Goal: Book appointment/travel/reservation

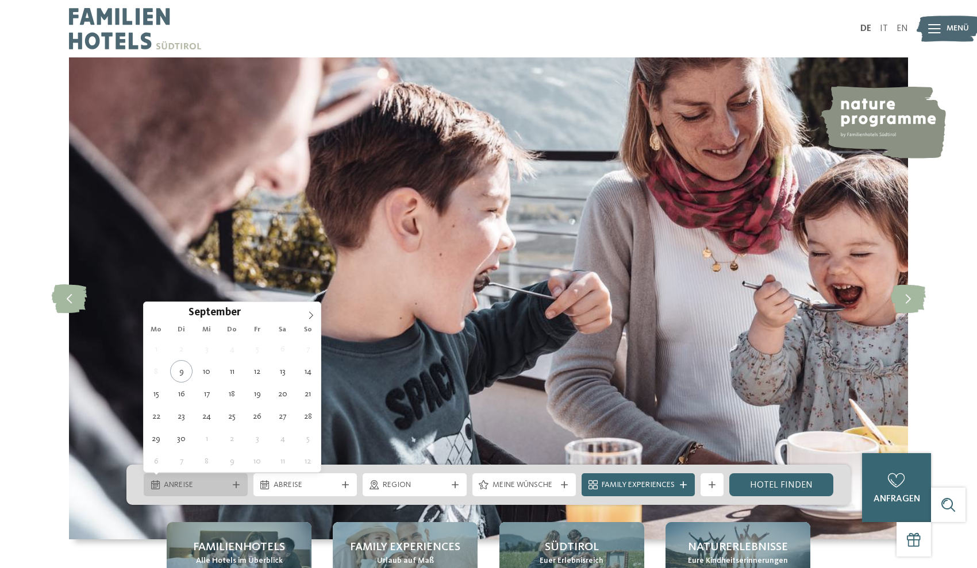
click at [187, 486] on span "Anreise" at bounding box center [196, 485] width 64 height 11
click at [309, 314] on icon at bounding box center [311, 316] width 8 height 8
type input "****"
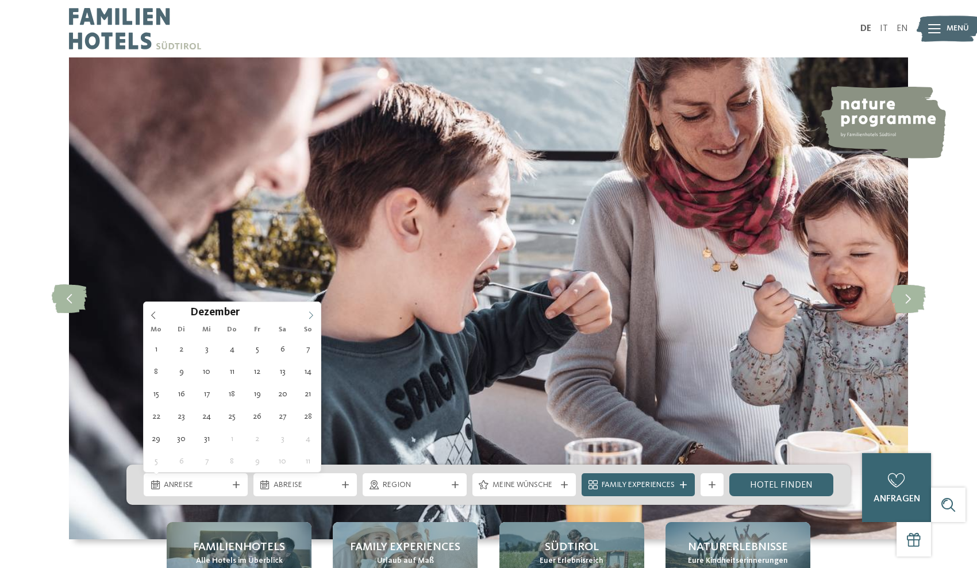
click at [309, 314] on icon at bounding box center [311, 316] width 8 height 8
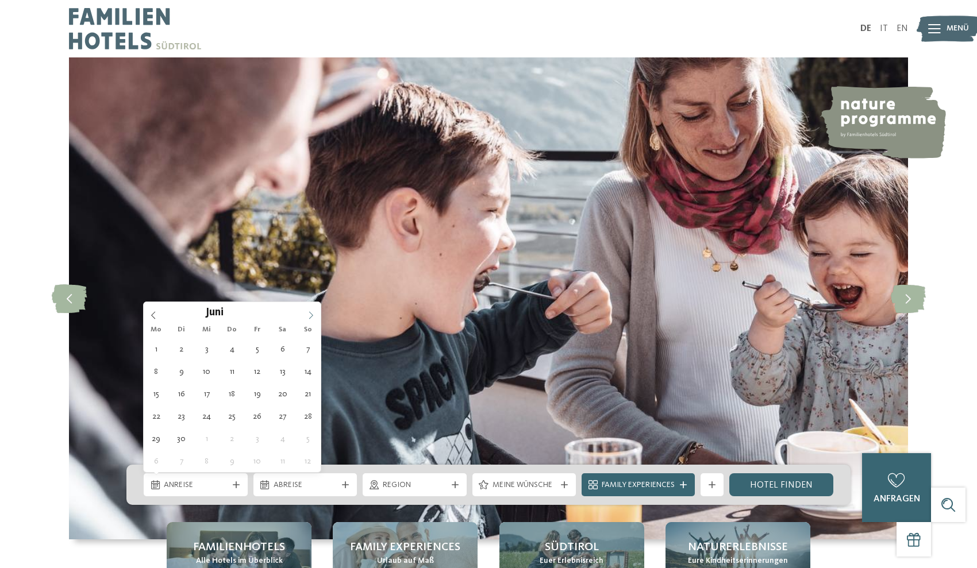
click at [309, 314] on icon at bounding box center [311, 316] width 8 height 8
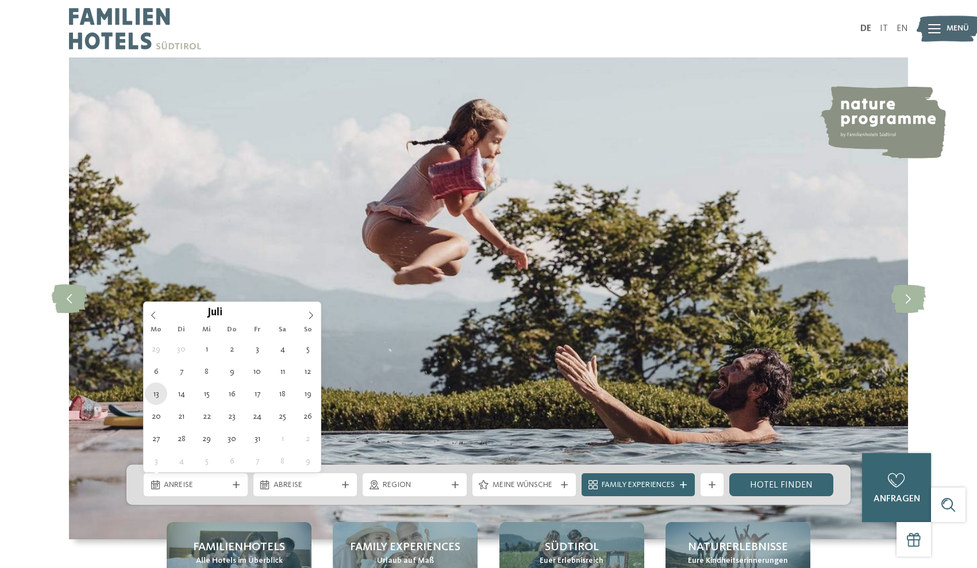
type div "[DATE]"
type input "****"
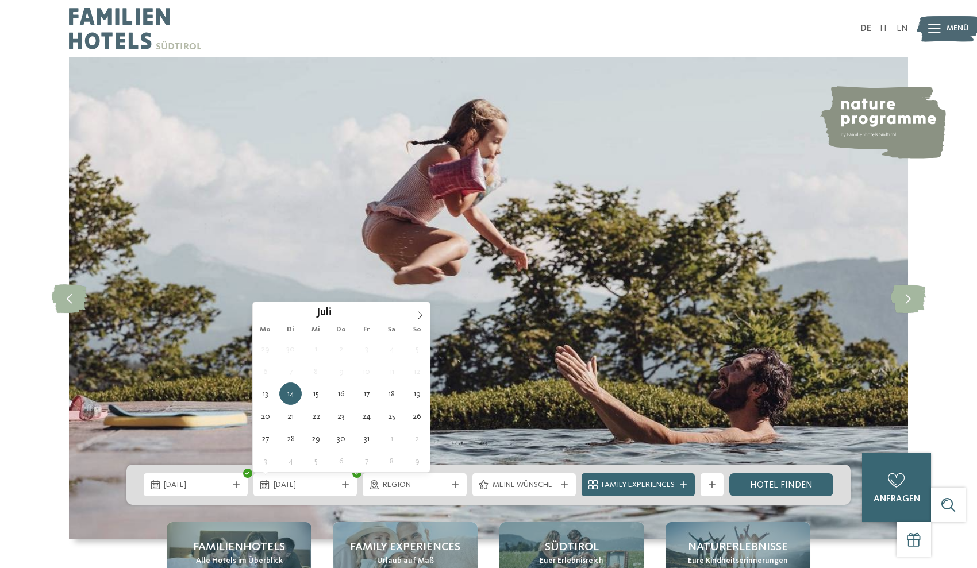
type div "[DATE]"
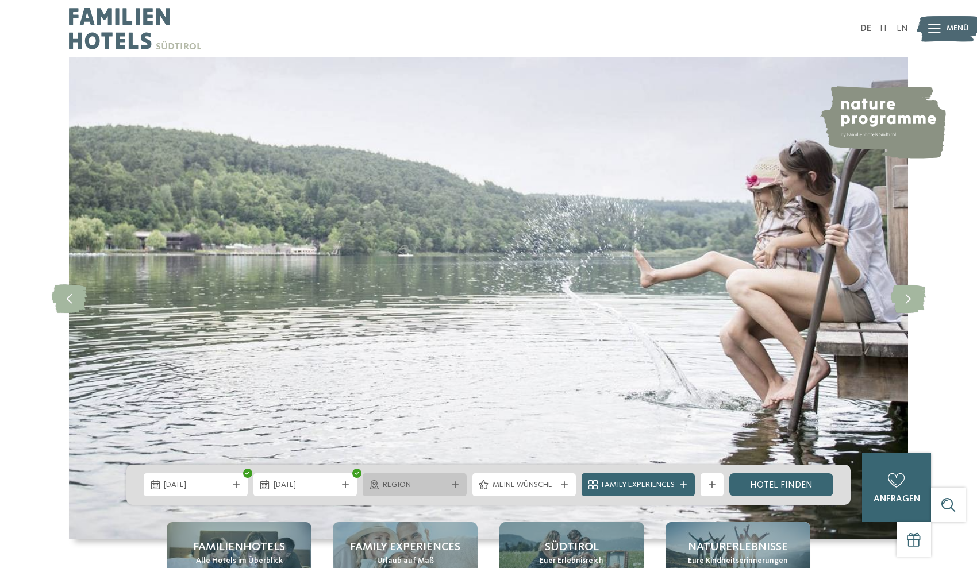
click at [452, 482] on icon at bounding box center [455, 485] width 7 height 7
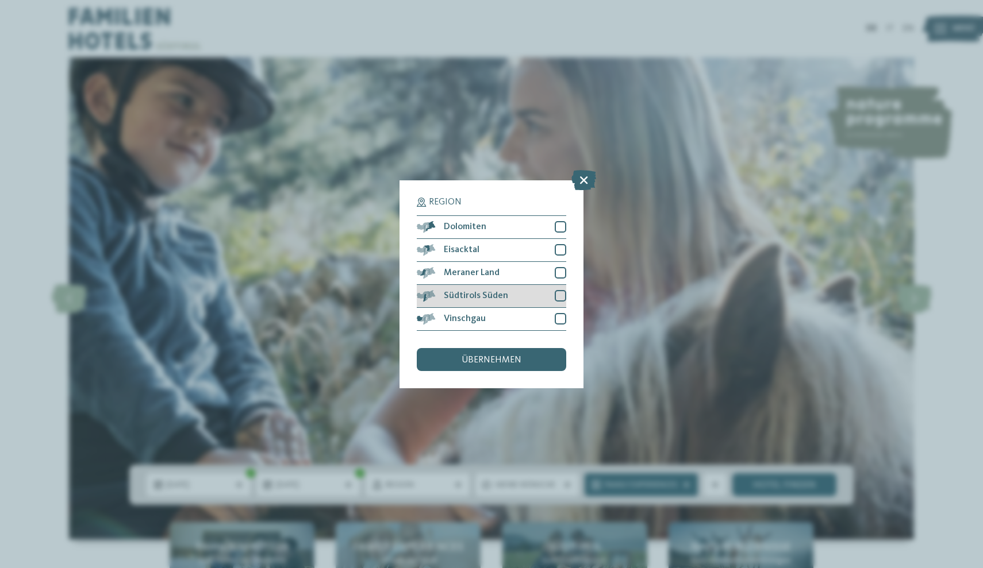
click at [561, 290] on div at bounding box center [560, 295] width 11 height 11
click at [535, 348] on div "übernehmen" at bounding box center [491, 359] width 149 height 23
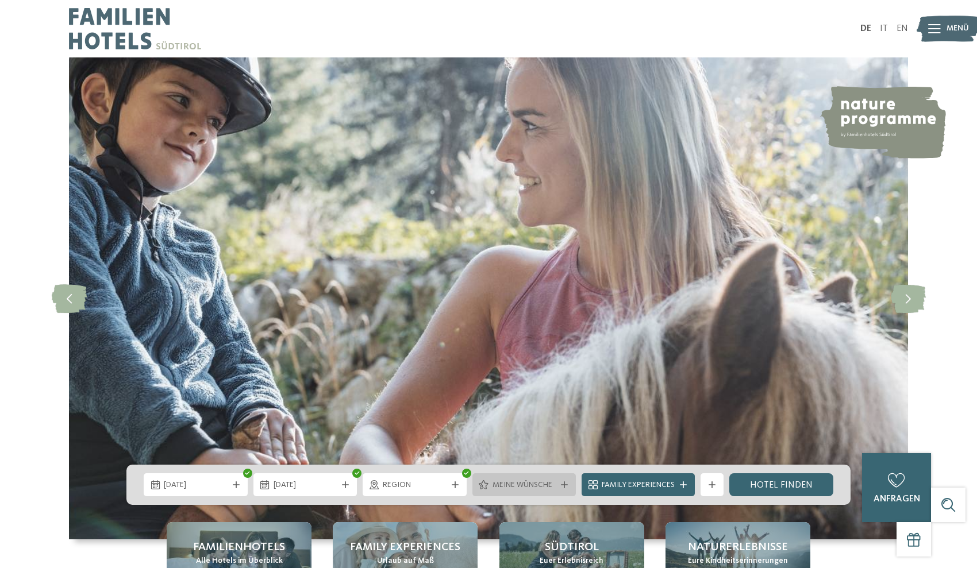
click at [512, 485] on span "Meine Wünsche" at bounding box center [525, 485] width 64 height 11
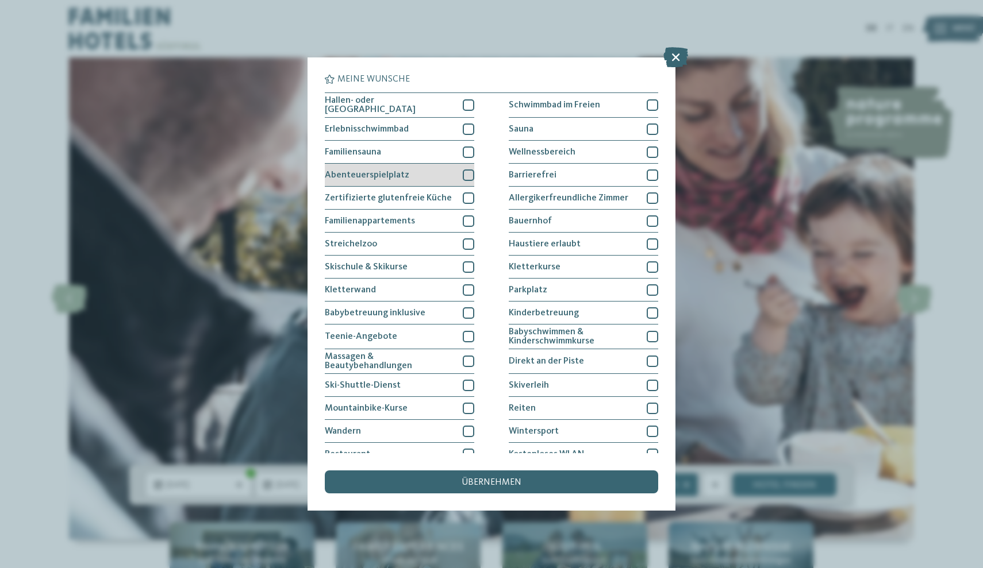
click at [467, 173] on div at bounding box center [468, 175] width 11 height 11
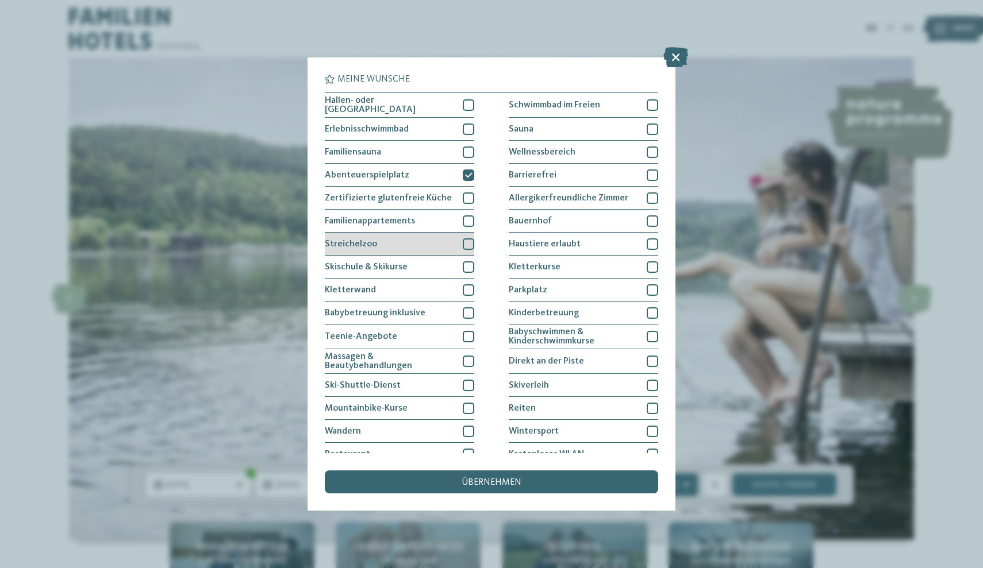
click at [464, 242] on div at bounding box center [468, 244] width 11 height 11
click at [464, 286] on div at bounding box center [468, 290] width 11 height 11
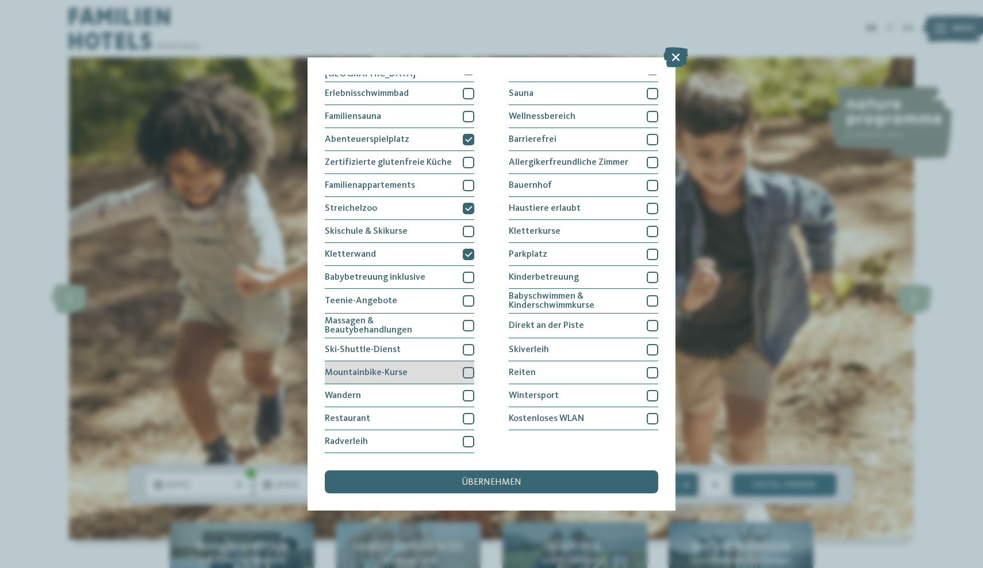
scroll to position [144, 0]
click at [470, 390] on div at bounding box center [468, 395] width 11 height 11
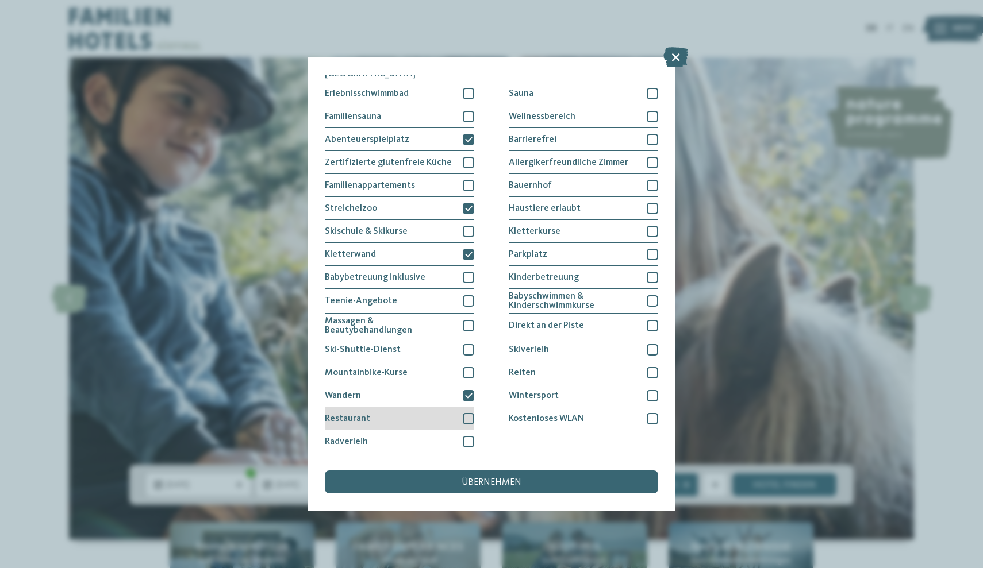
click at [468, 413] on div at bounding box center [468, 418] width 11 height 11
click at [470, 436] on div at bounding box center [468, 441] width 11 height 11
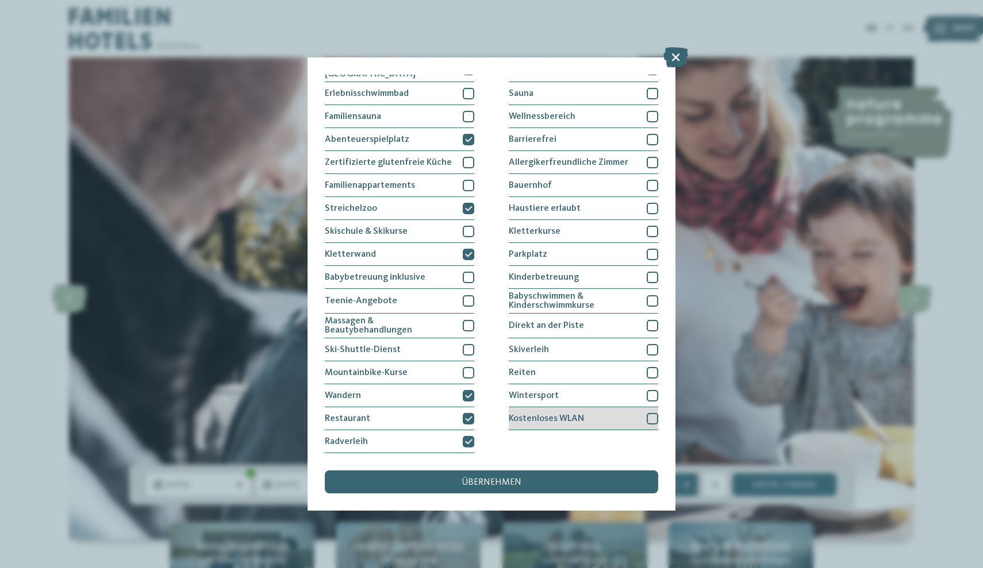
scroll to position [94, 0]
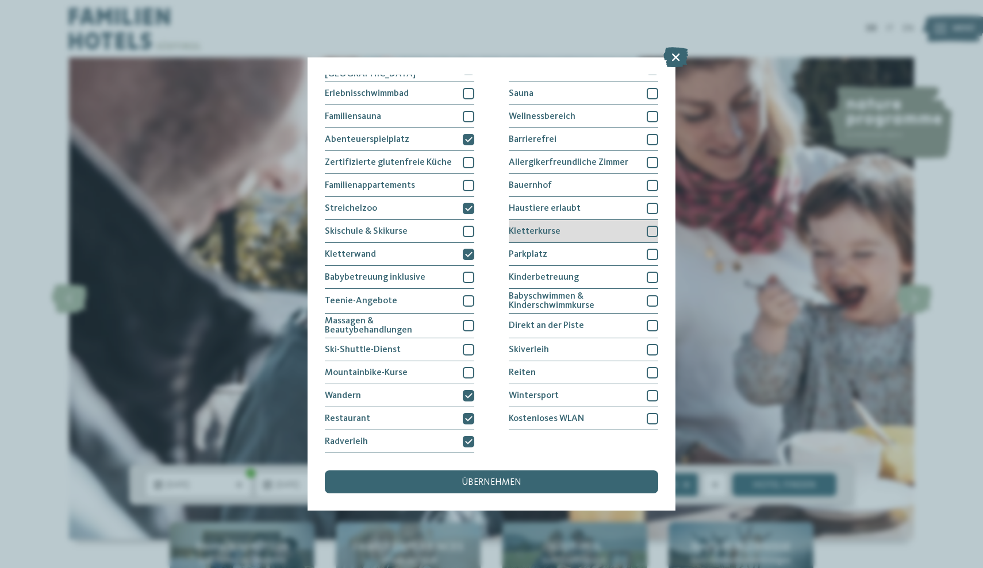
click at [651, 226] on div at bounding box center [652, 231] width 11 height 11
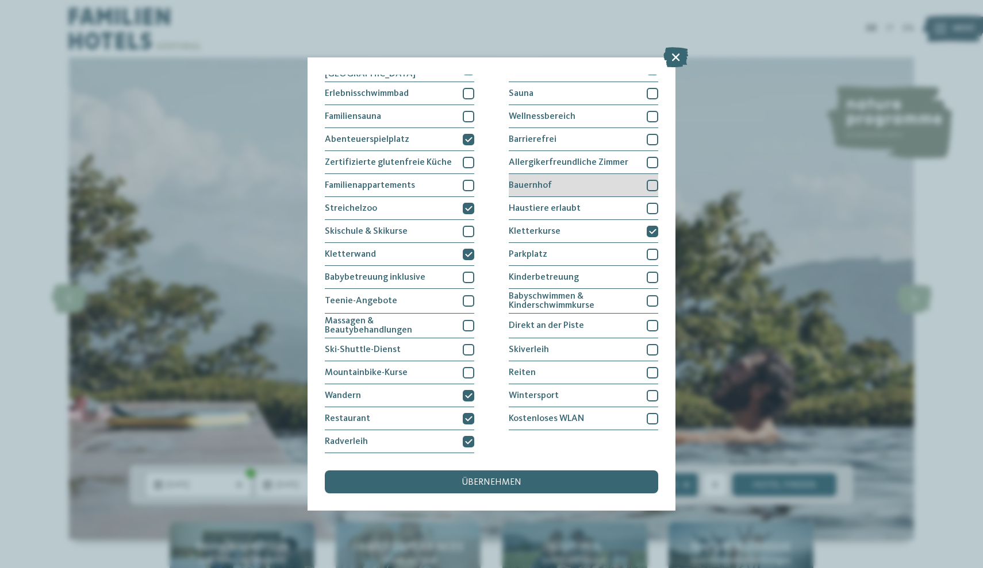
click at [651, 180] on div at bounding box center [652, 185] width 11 height 11
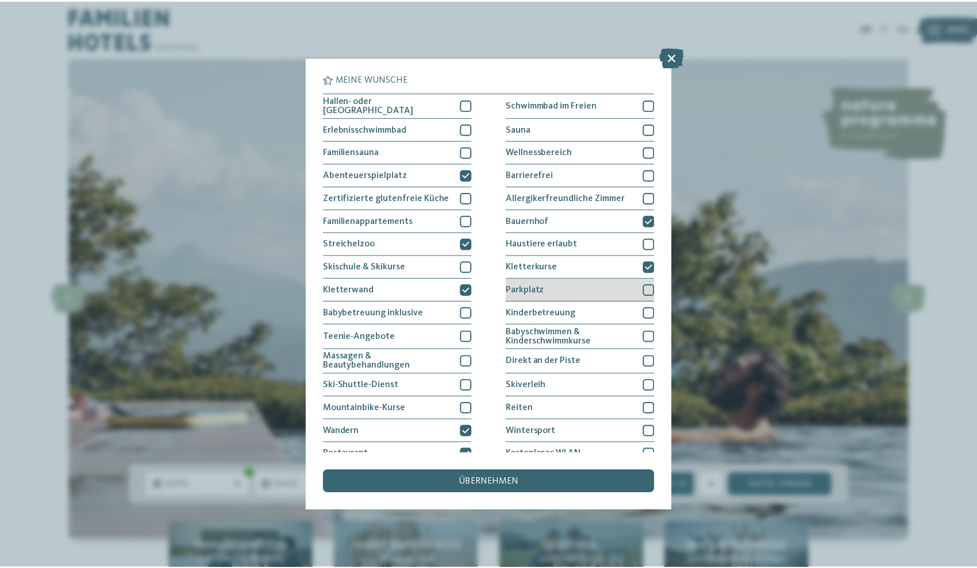
scroll to position [0, 0]
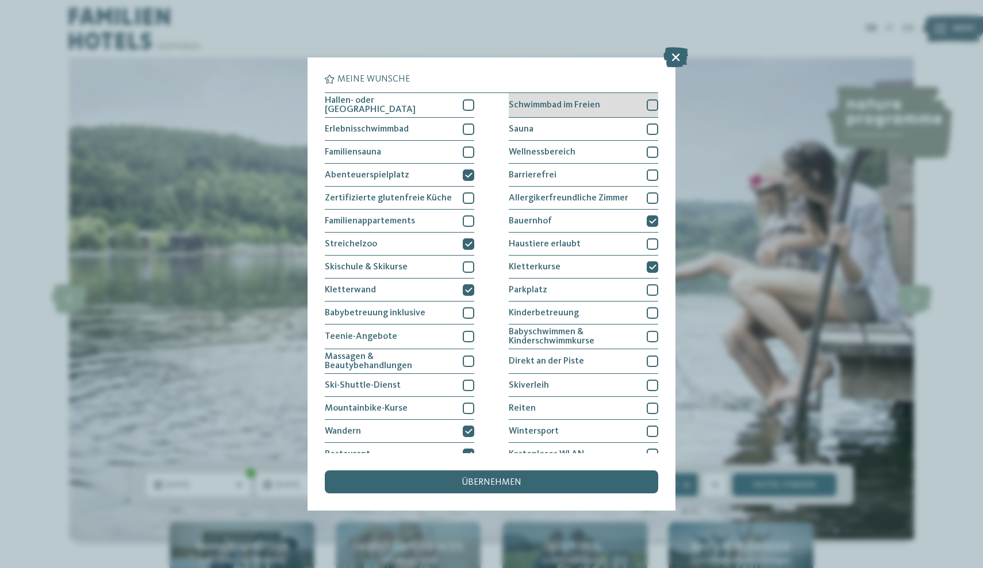
click at [648, 105] on div at bounding box center [652, 104] width 11 height 11
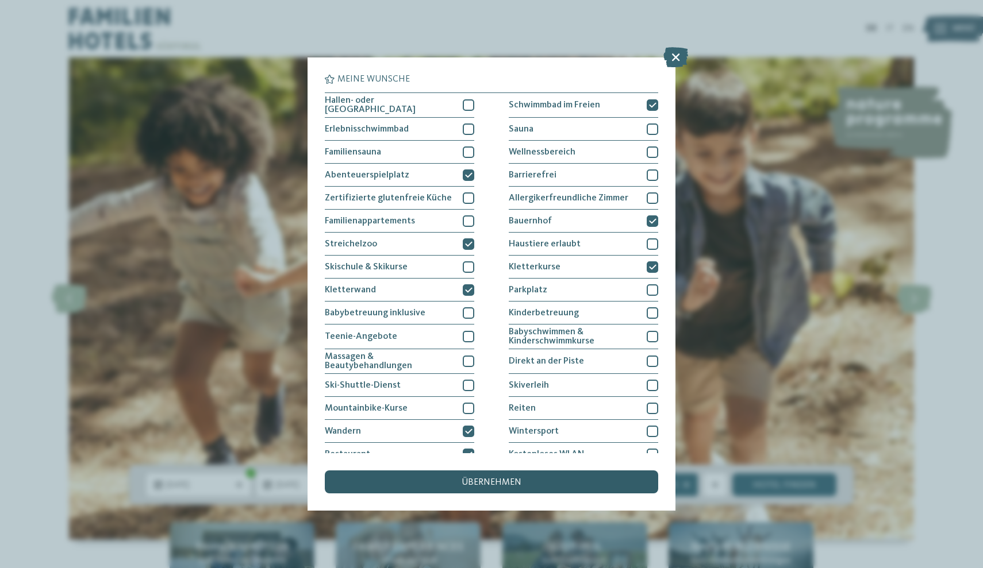
click at [489, 478] on span "übernehmen" at bounding box center [492, 482] width 60 height 9
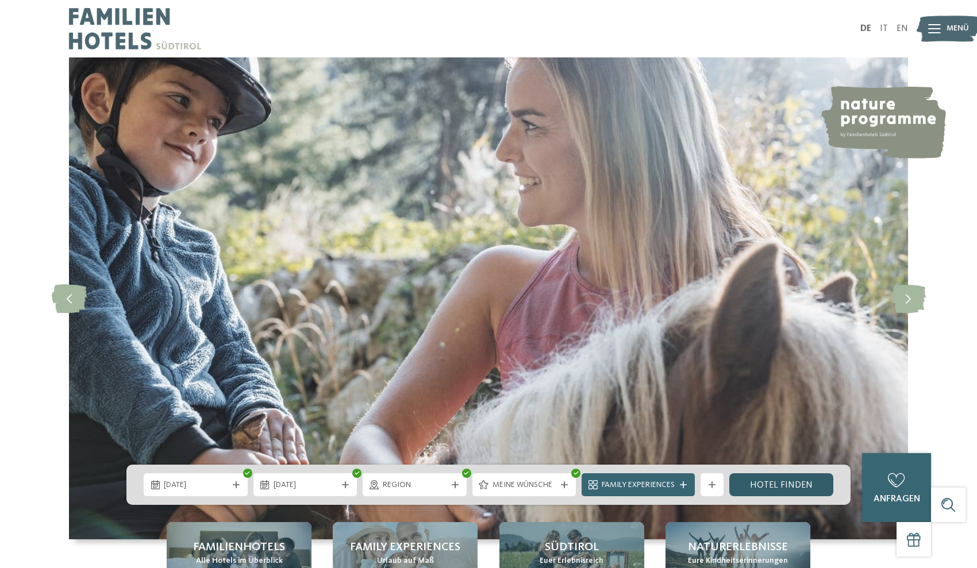
click at [797, 483] on link "Hotel finden" at bounding box center [781, 485] width 104 height 23
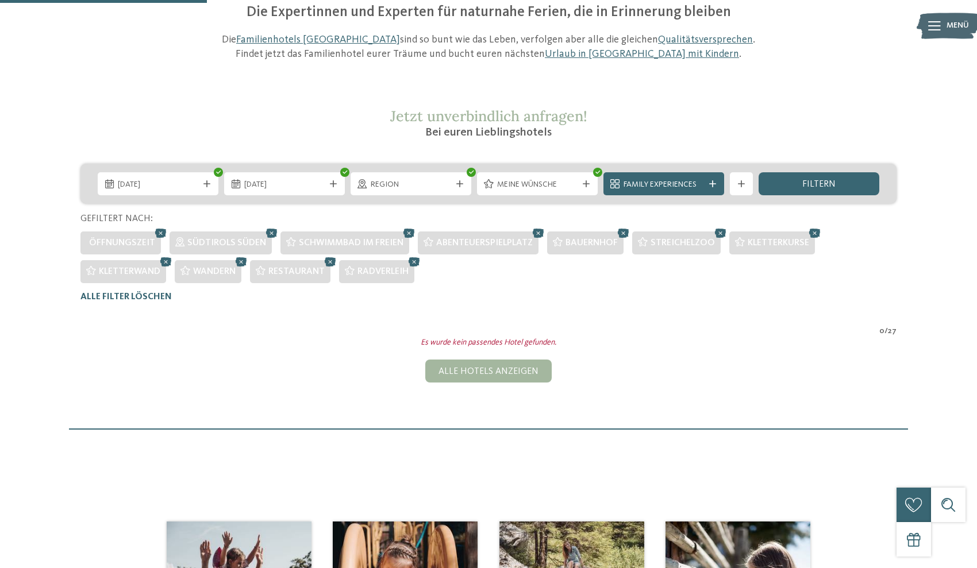
scroll to position [133, 0]
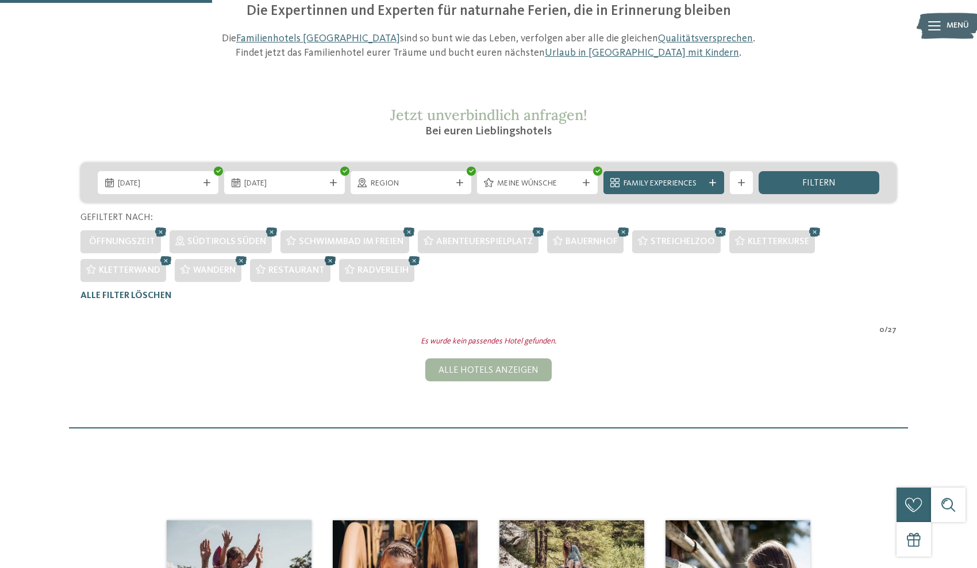
click at [329, 259] on icon at bounding box center [330, 260] width 17 height 15
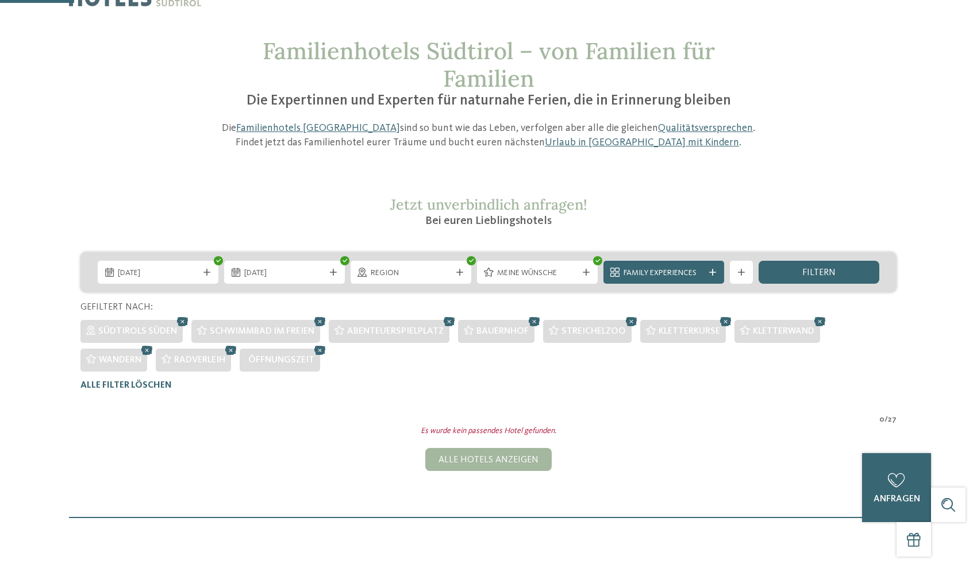
scroll to position [39, 0]
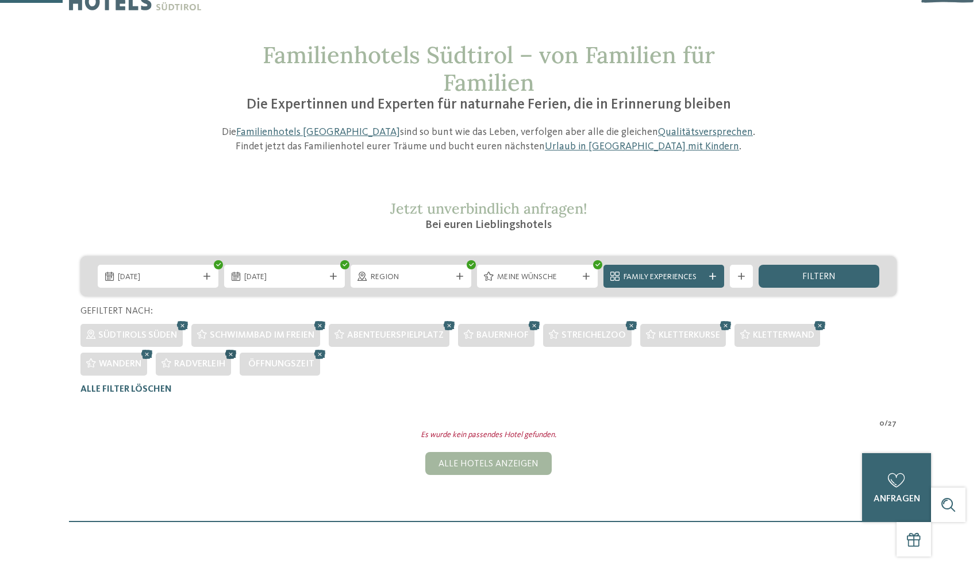
click at [235, 351] on icon at bounding box center [230, 354] width 17 height 15
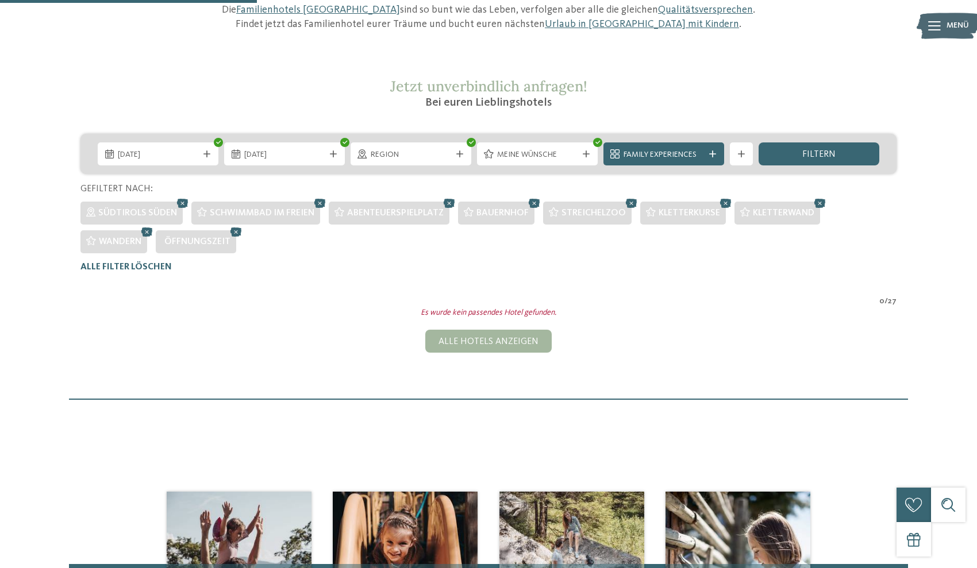
scroll to position [160, 0]
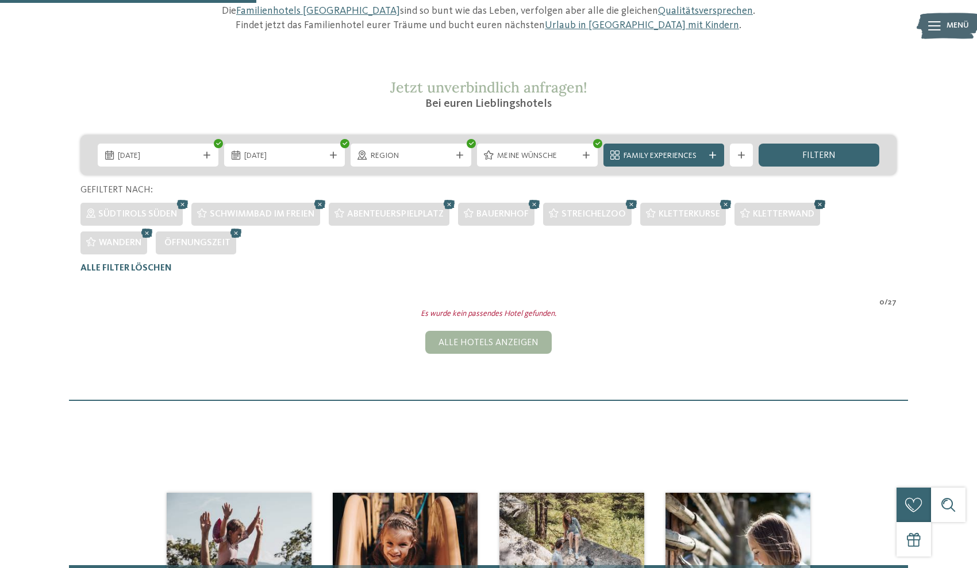
click at [824, 202] on icon at bounding box center [820, 204] width 17 height 15
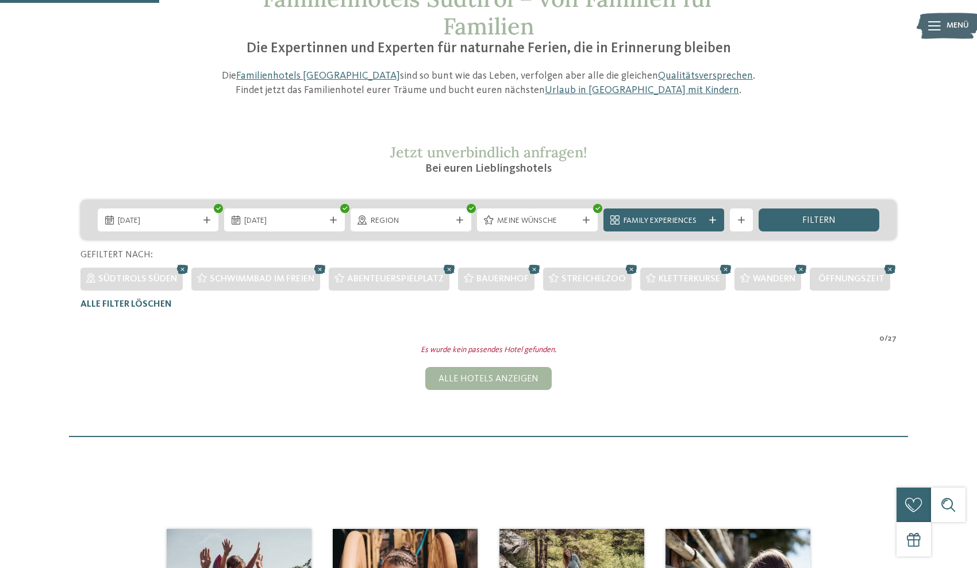
scroll to position [93, 0]
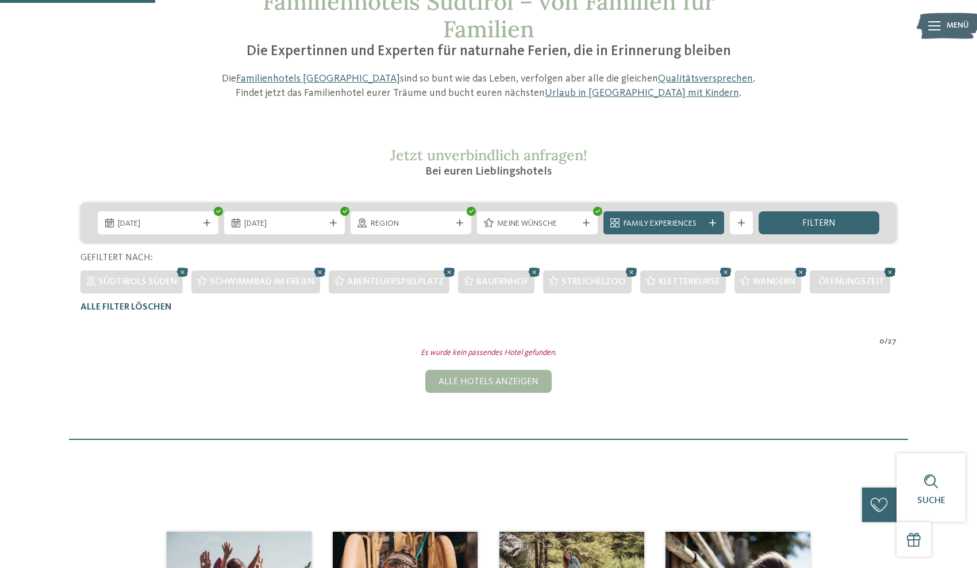
click at [893, 270] on icon at bounding box center [890, 272] width 17 height 15
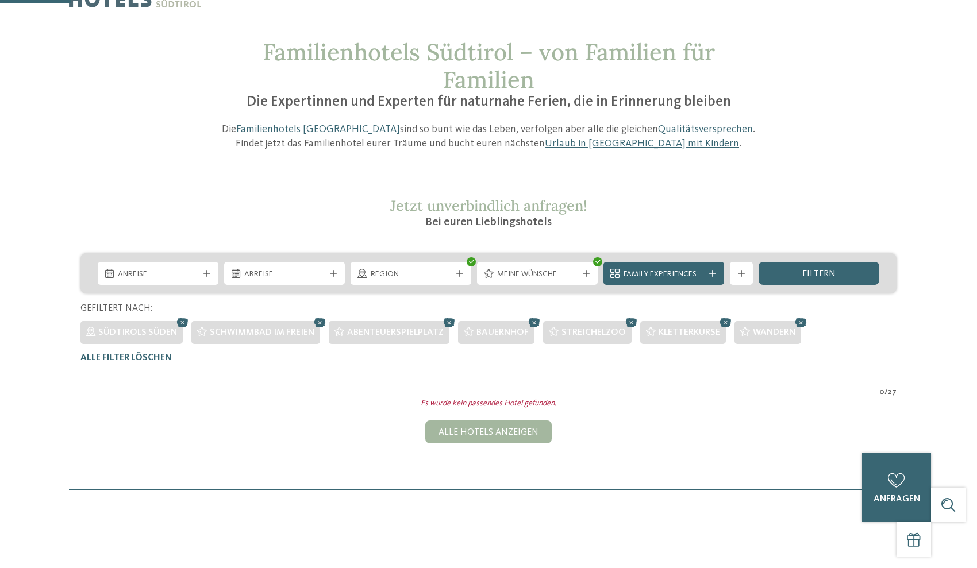
scroll to position [41, 0]
click at [724, 320] on icon at bounding box center [725, 323] width 17 height 15
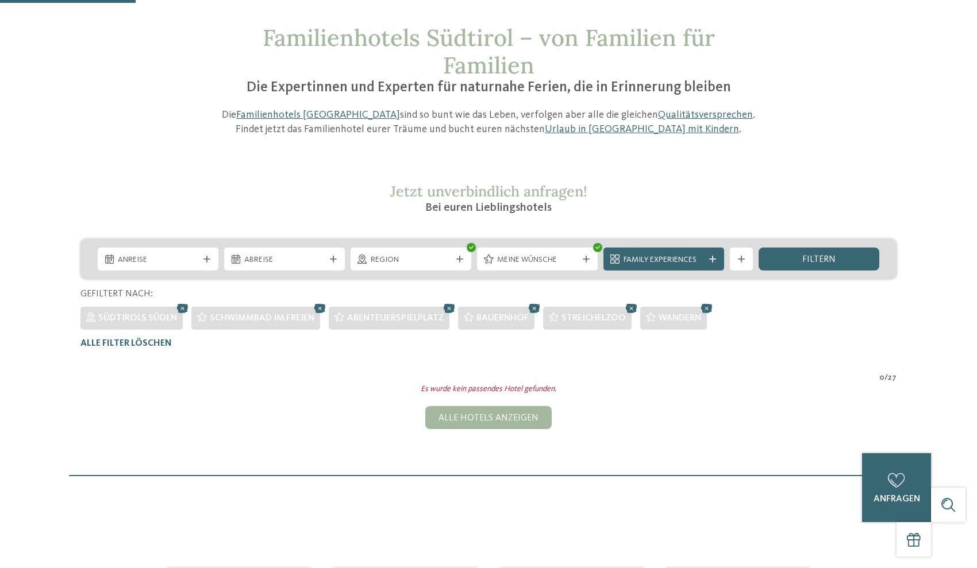
scroll to position [52, 0]
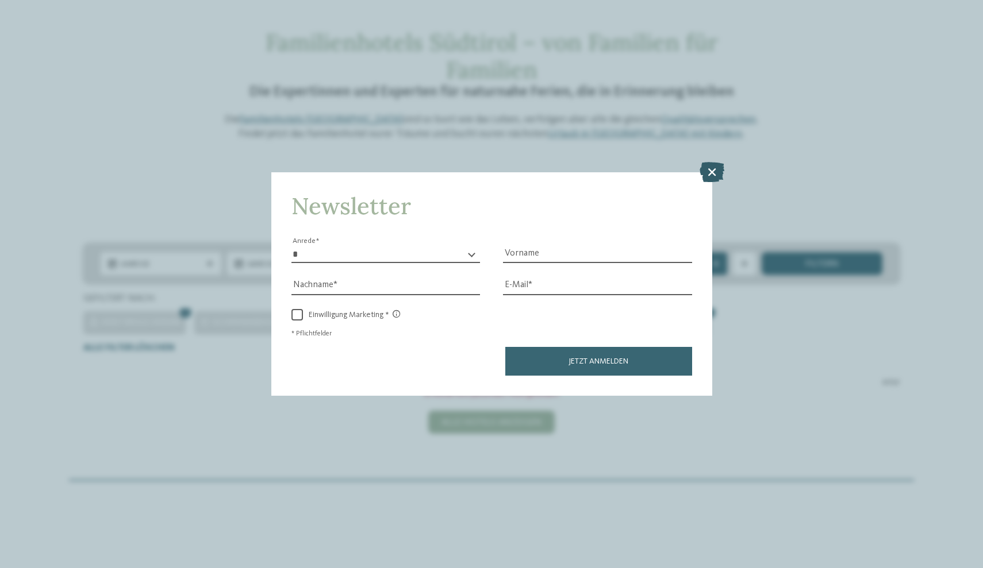
click at [712, 162] on icon at bounding box center [711, 172] width 25 height 20
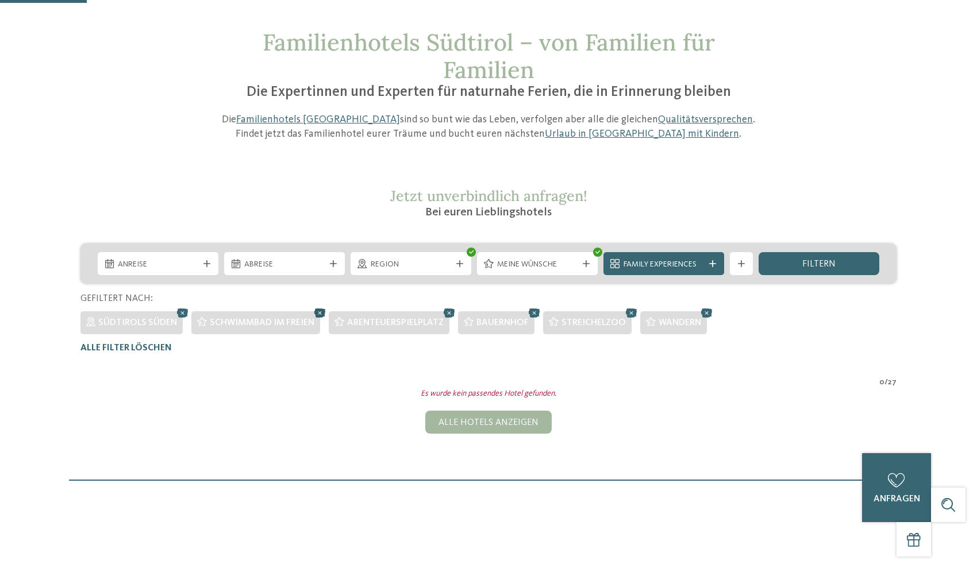
click at [320, 313] on icon at bounding box center [320, 313] width 17 height 15
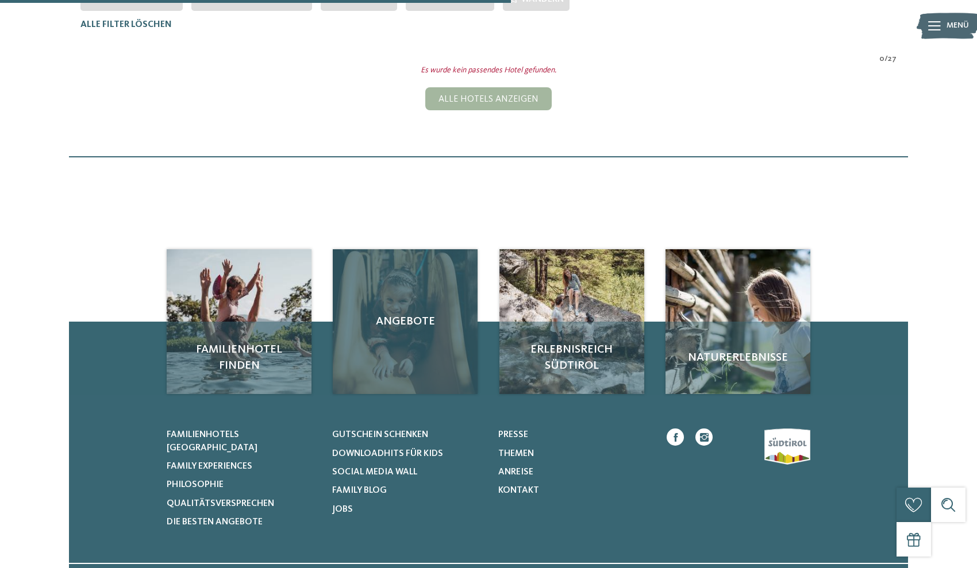
scroll to position [376, 0]
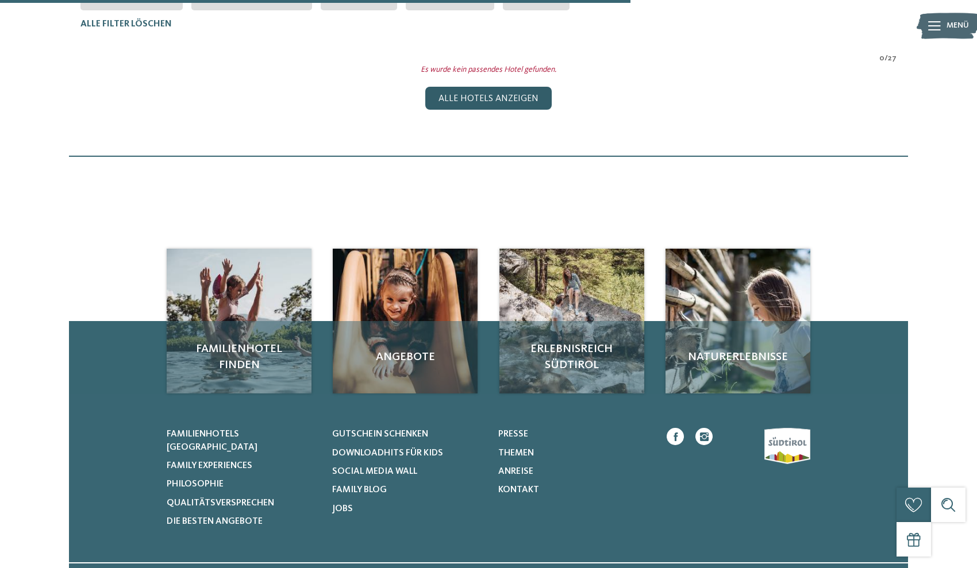
click at [526, 105] on div "Alle Hotels anzeigen" at bounding box center [488, 98] width 126 height 23
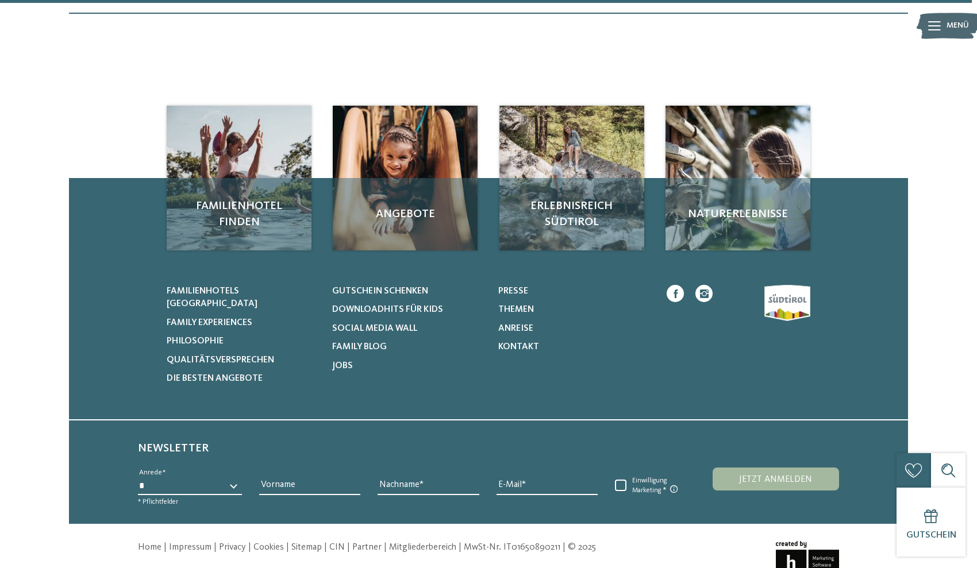
scroll to position [3824, 0]
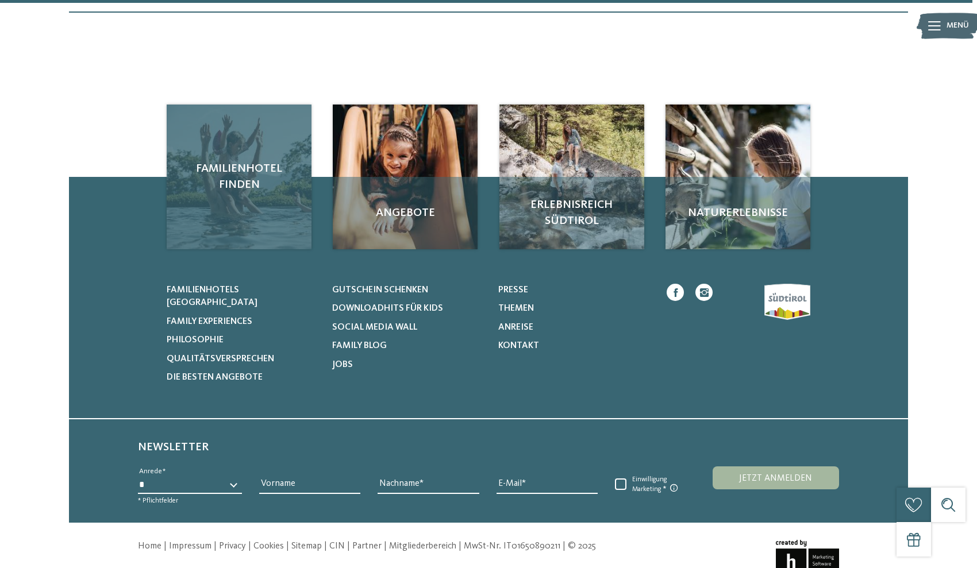
click at [210, 167] on div "Familienhotel finden" at bounding box center [239, 177] width 145 height 145
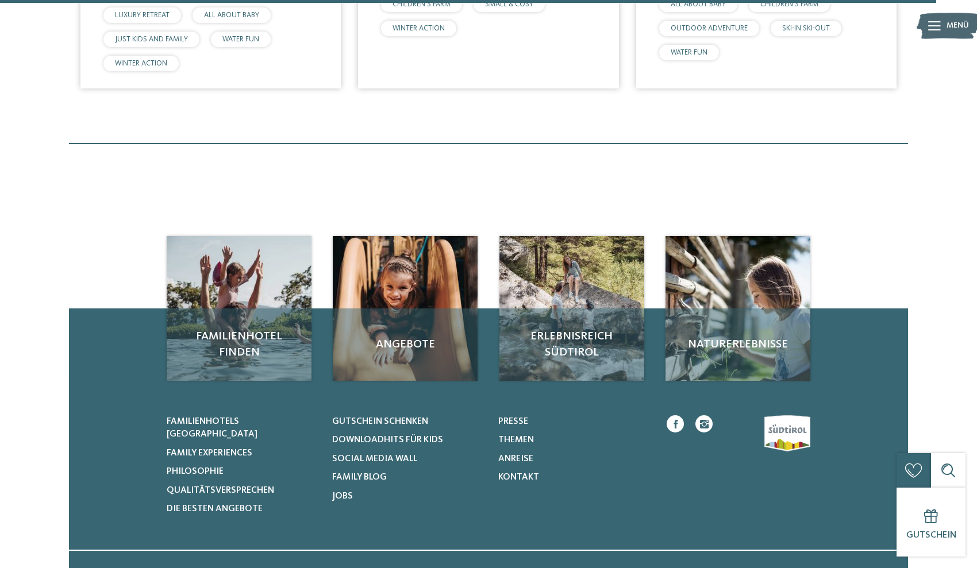
scroll to position [3676, 0]
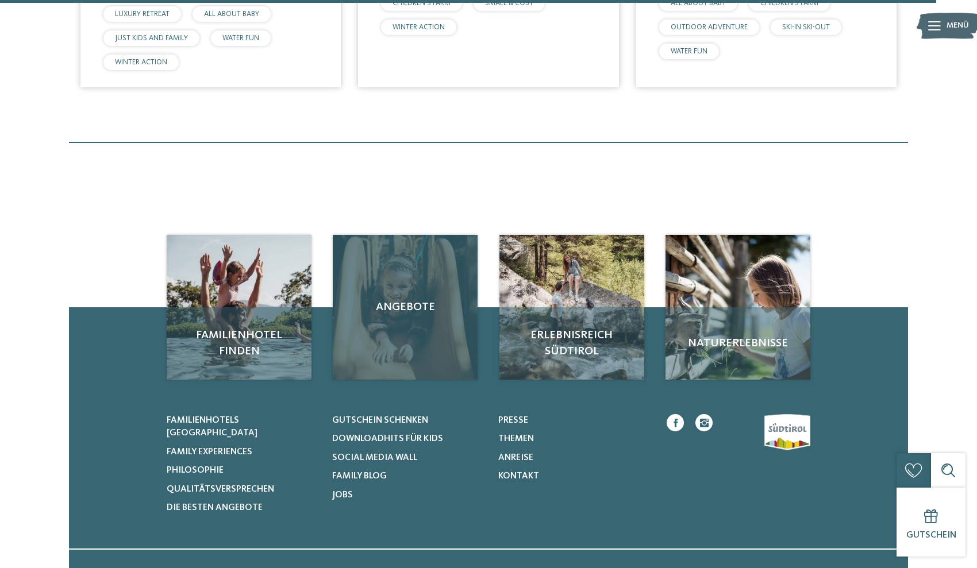
click at [394, 299] on span "Angebote" at bounding box center [405, 307] width 122 height 16
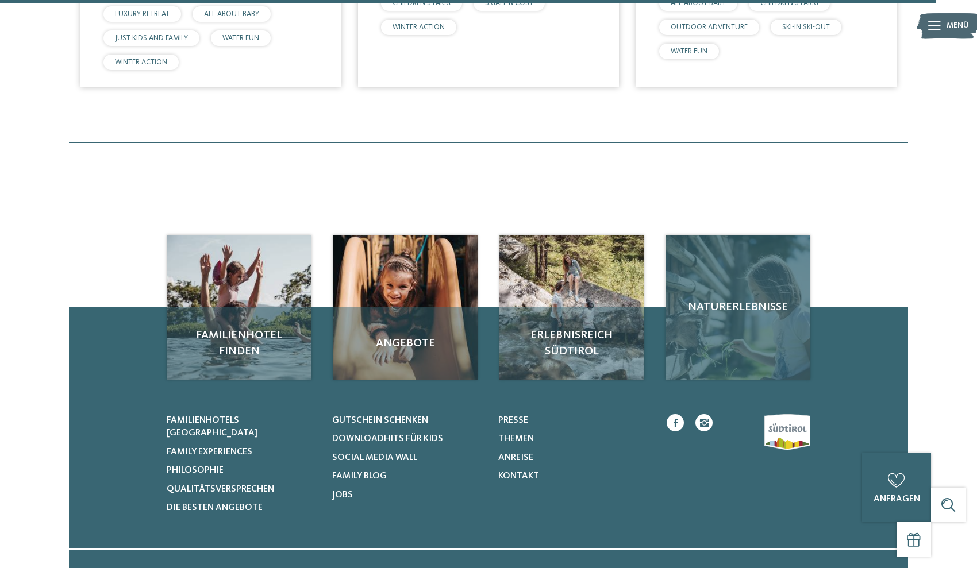
click at [762, 325] on div "Naturerlebnisse" at bounding box center [738, 307] width 145 height 145
click at [743, 263] on img at bounding box center [738, 307] width 145 height 145
click at [743, 263] on div "Naturerlebnisse" at bounding box center [738, 307] width 145 height 145
